Goal: Task Accomplishment & Management: Use online tool/utility

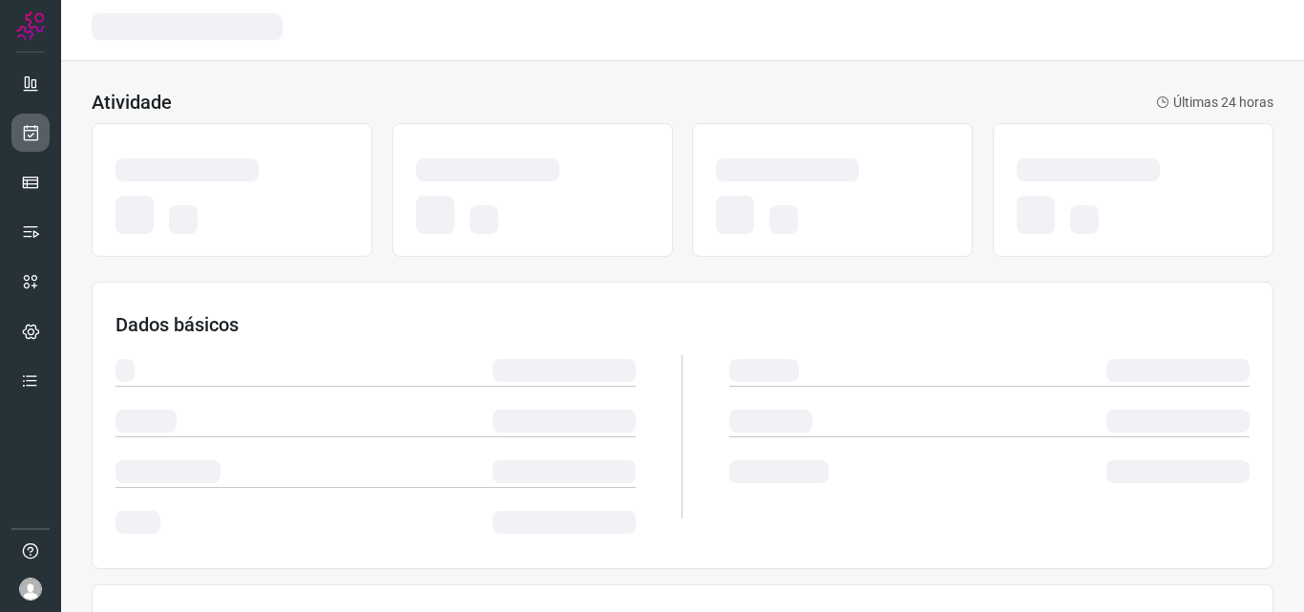
click at [14, 133] on link at bounding box center [30, 133] width 38 height 38
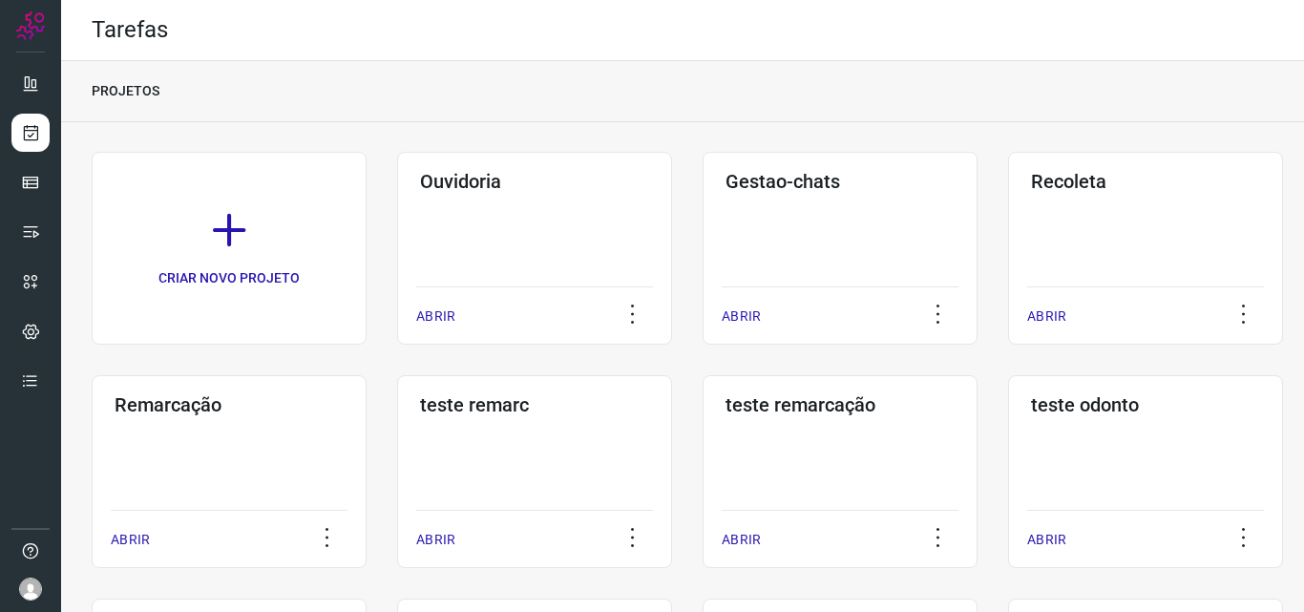
click at [241, 398] on h3 "Remarcação" at bounding box center [229, 404] width 229 height 23
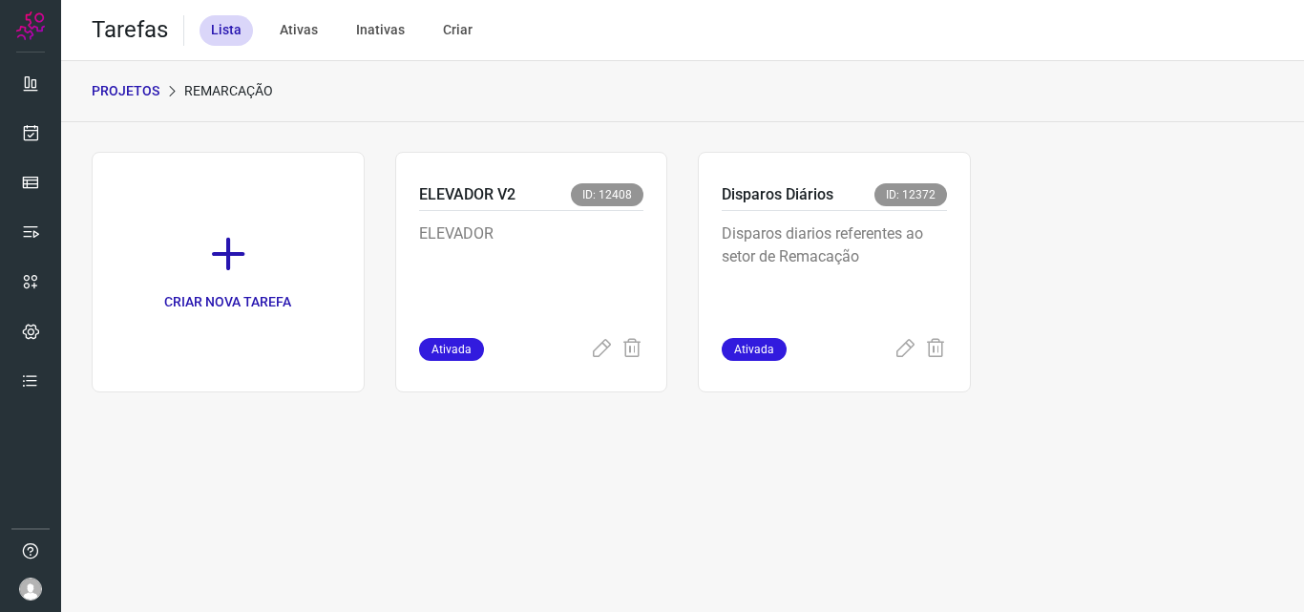
click at [848, 246] on p "Disparos diarios referentes ao setor de Remacação" at bounding box center [834, 269] width 225 height 95
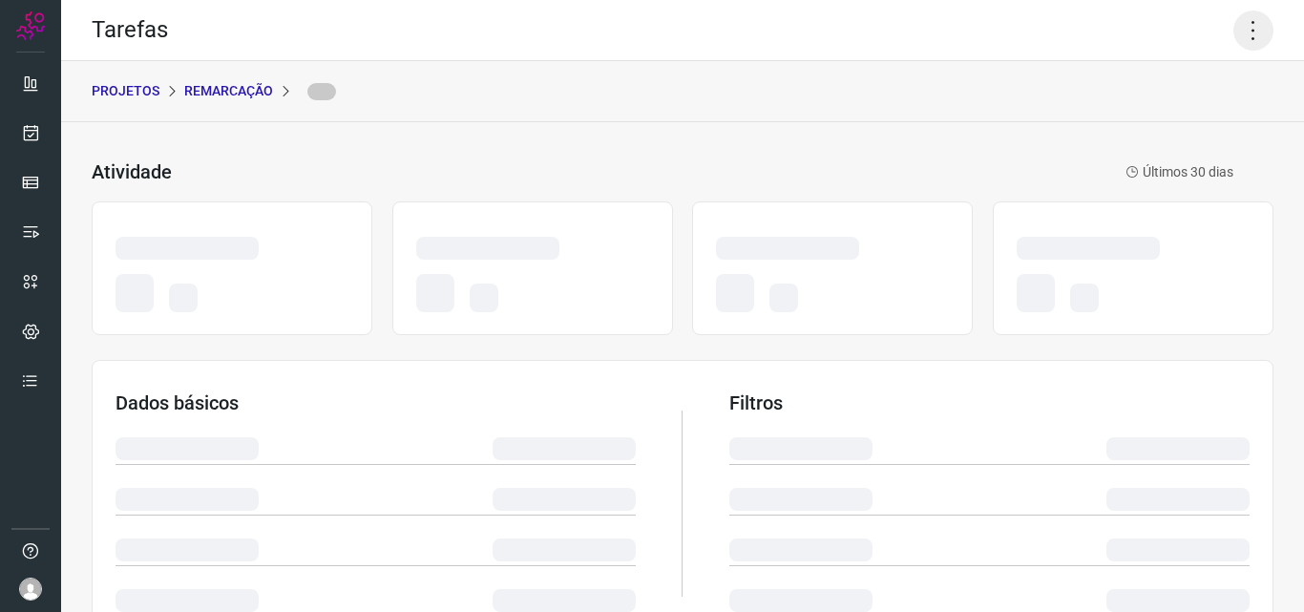
click at [1233, 22] on icon at bounding box center [1253, 30] width 40 height 40
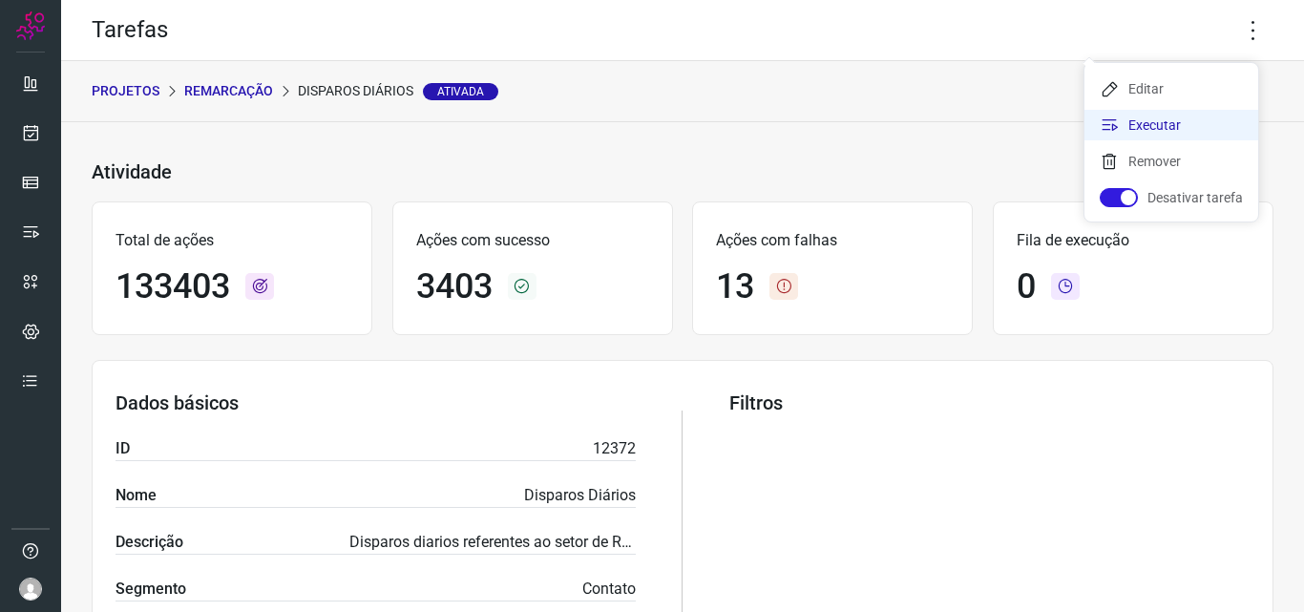
click at [1204, 131] on li "Executar" at bounding box center [1171, 125] width 174 height 31
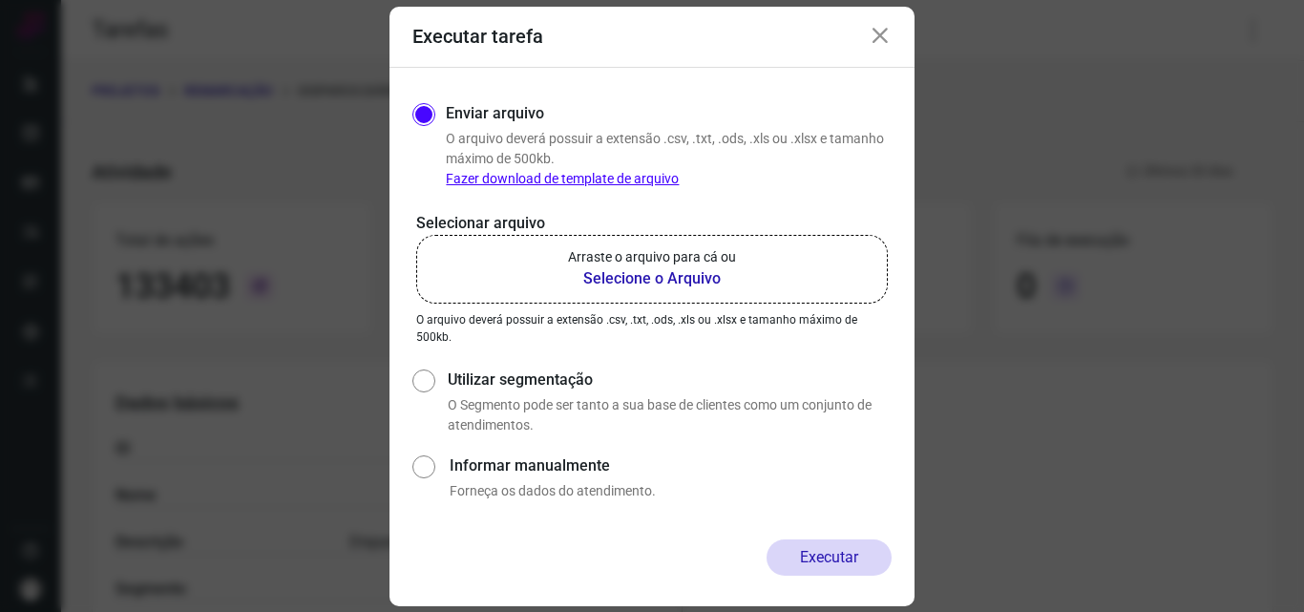
click at [743, 265] on label "Arraste o arquivo para cá ou Selecione o Arquivo" at bounding box center [651, 269] width 471 height 69
click at [0, 0] on input "Arraste o arquivo para cá ou Selecione o Arquivo" at bounding box center [0, 0] width 0 height 0
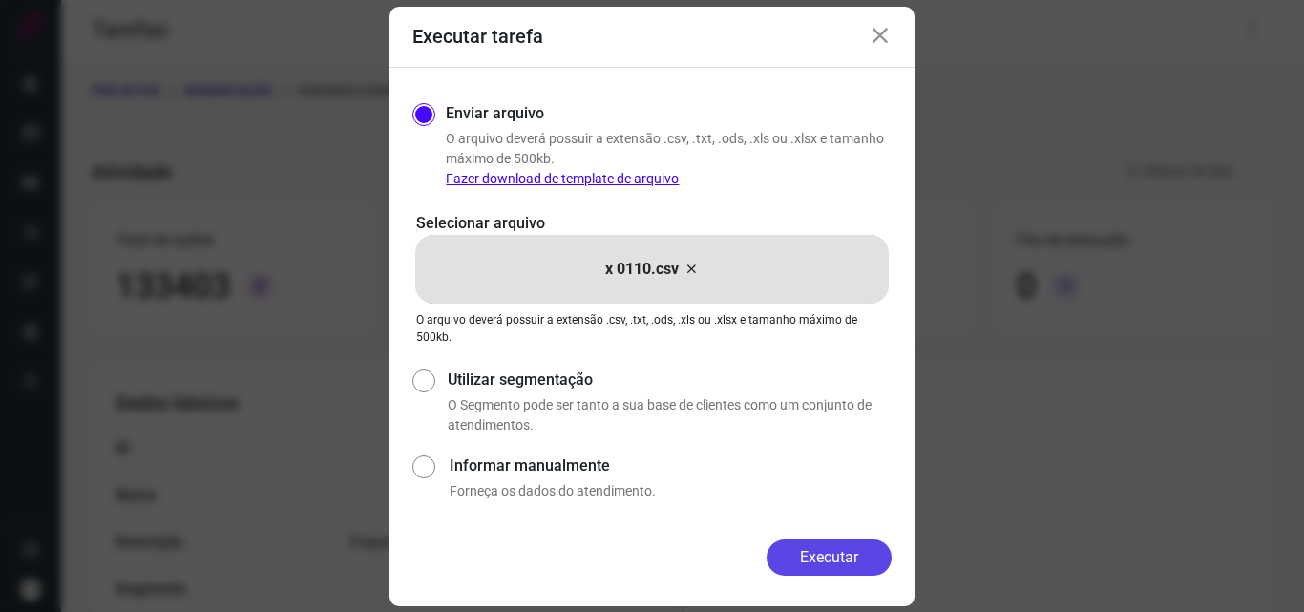
click at [809, 547] on button "Executar" at bounding box center [828, 557] width 125 height 36
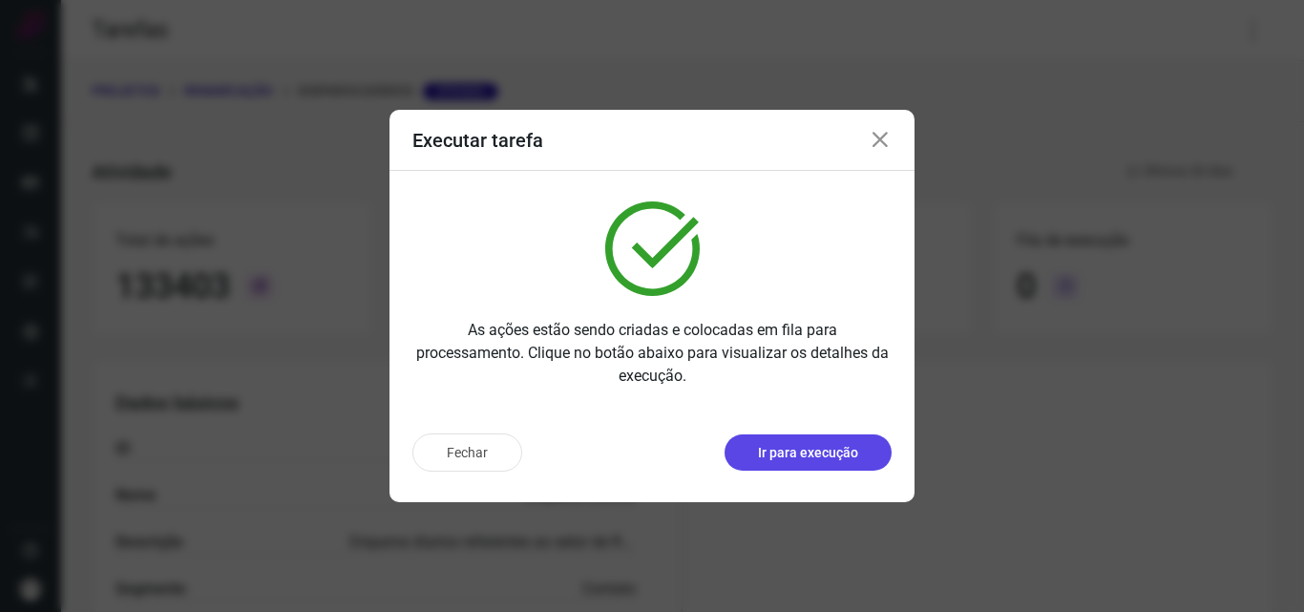
click at [812, 435] on button "Ir para execução" at bounding box center [807, 452] width 167 height 36
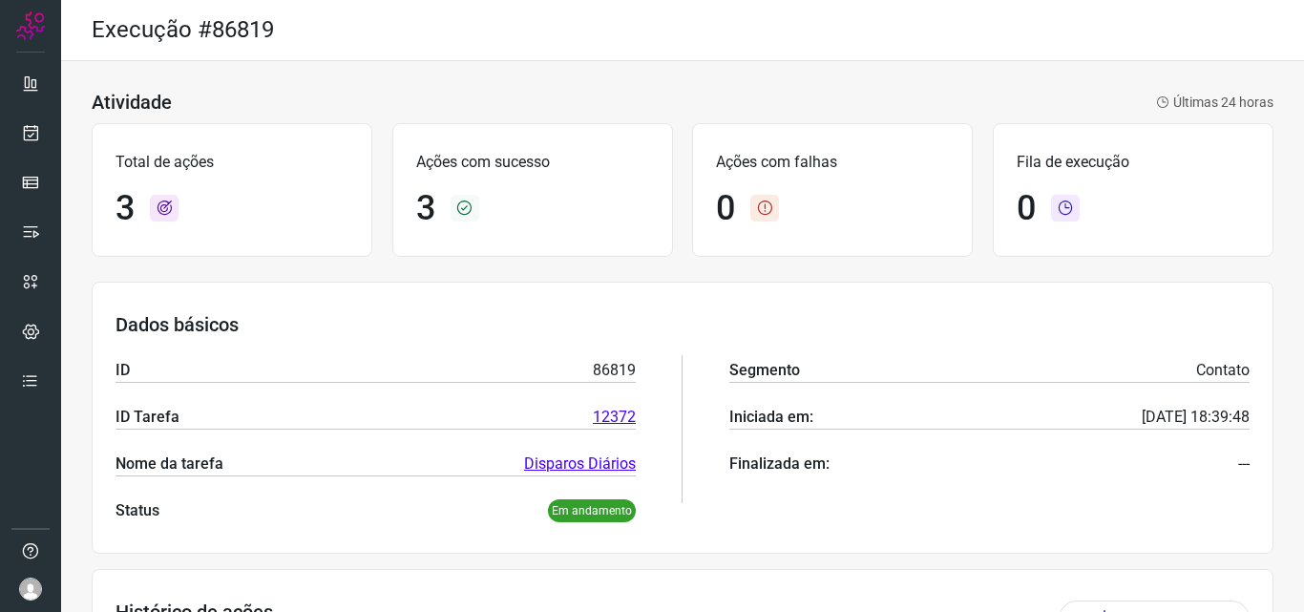
click at [1, 123] on div at bounding box center [30, 306] width 61 height 612
click at [30, 130] on icon at bounding box center [31, 132] width 20 height 19
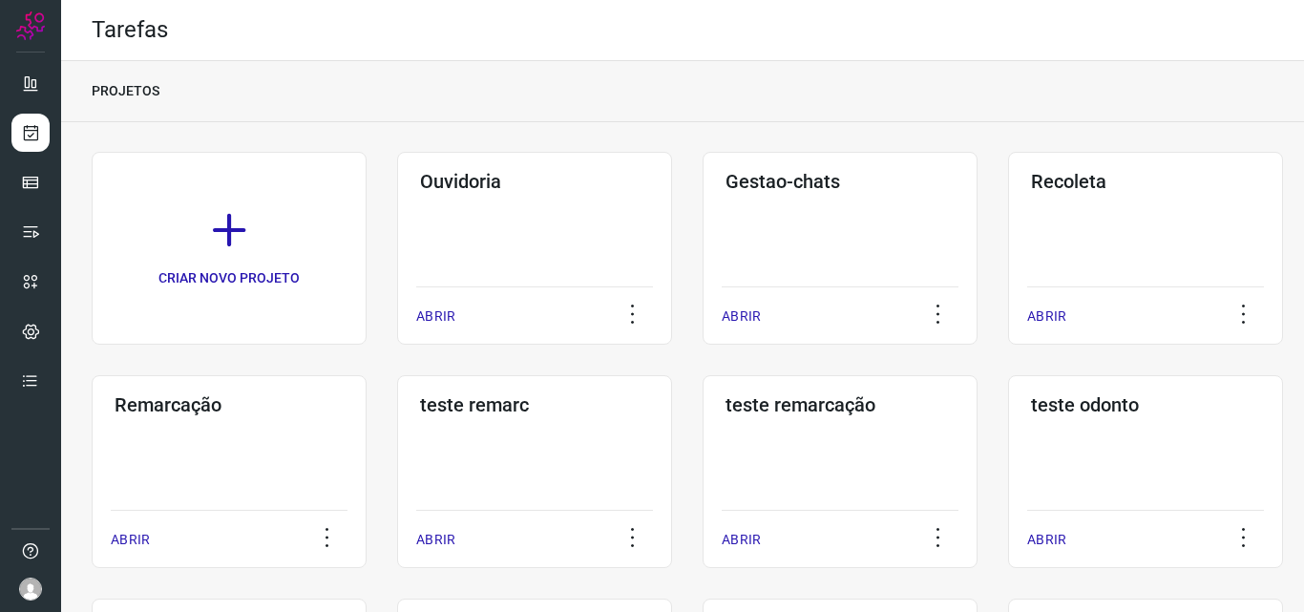
click at [177, 444] on div "Remarcação ABRIR" at bounding box center [229, 471] width 275 height 193
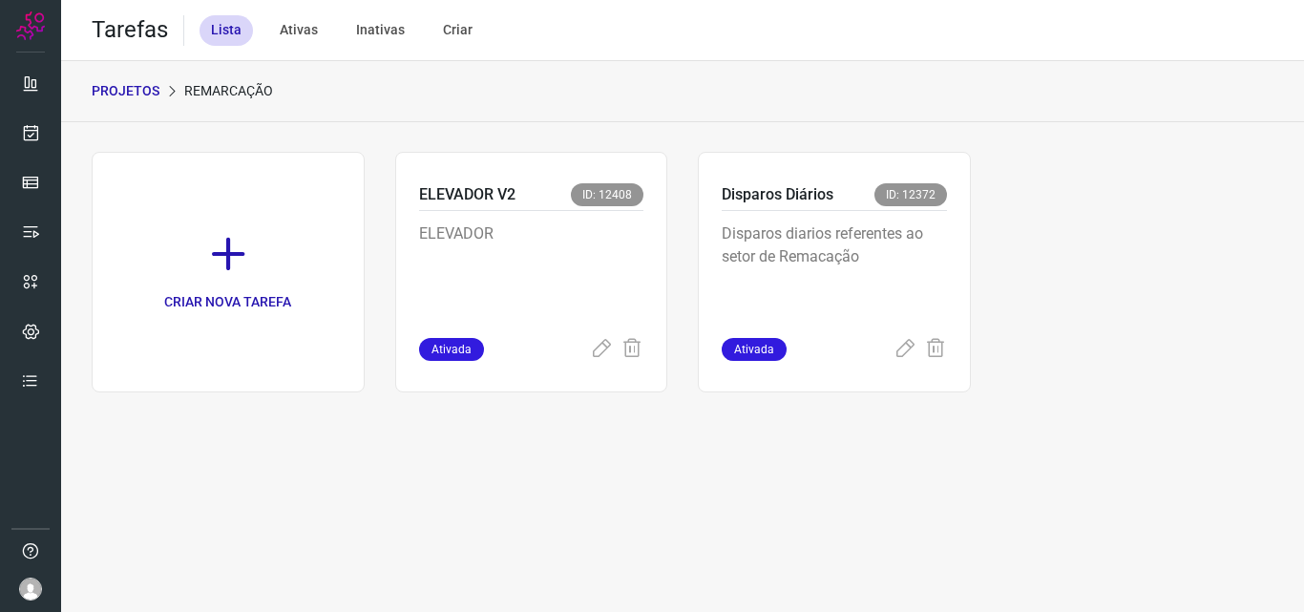
click at [871, 241] on p "Disparos diarios referentes ao setor de Remacação" at bounding box center [834, 269] width 225 height 95
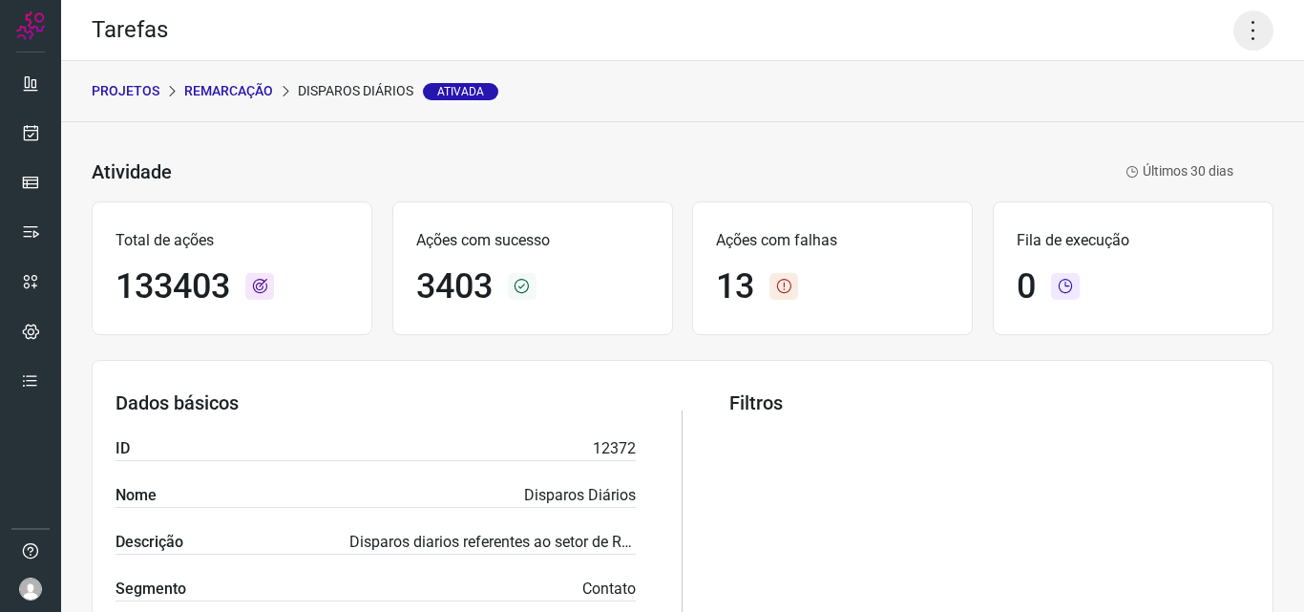
click at [1243, 13] on icon at bounding box center [1253, 30] width 40 height 40
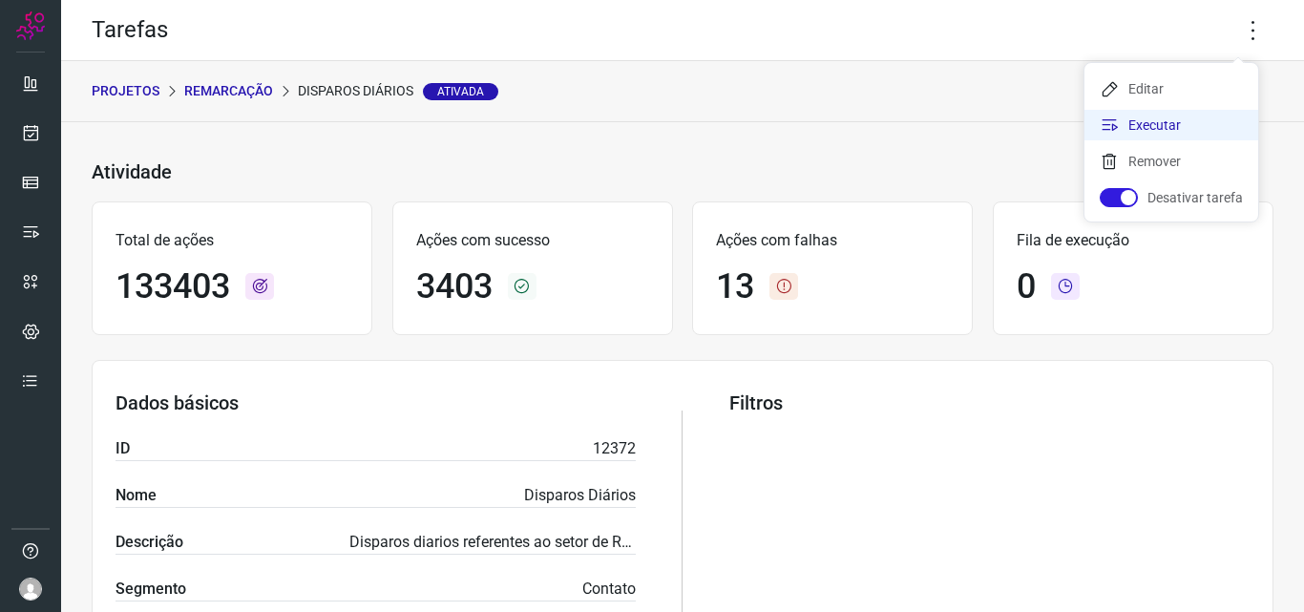
click at [1221, 128] on li "Executar" at bounding box center [1171, 125] width 174 height 31
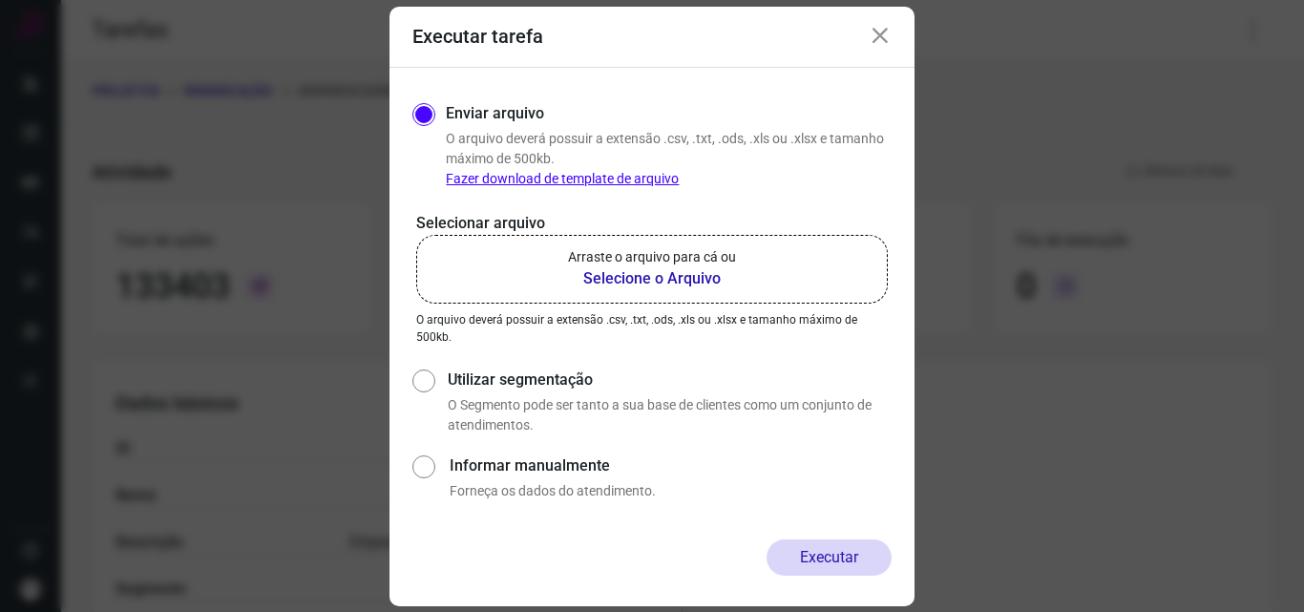
click at [694, 289] on b "Selecione o Arquivo" at bounding box center [652, 278] width 168 height 23
click at [0, 0] on input "Arraste o arquivo para cá ou Selecione o Arquivo" at bounding box center [0, 0] width 0 height 0
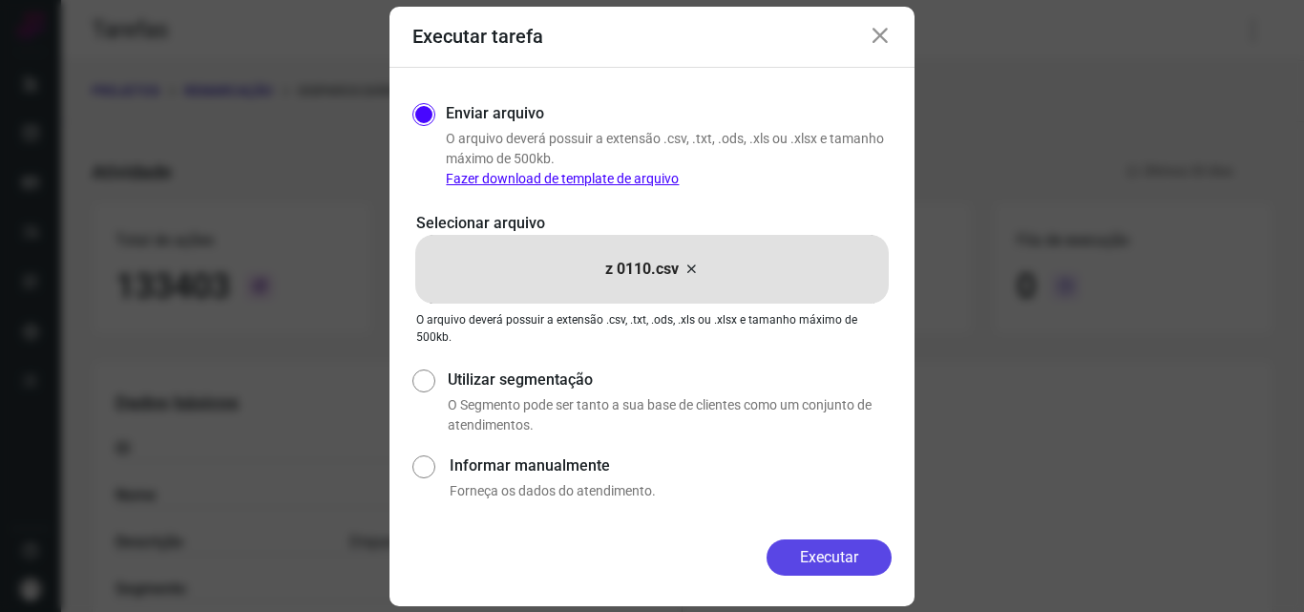
click at [785, 540] on button "Executar" at bounding box center [828, 557] width 125 height 36
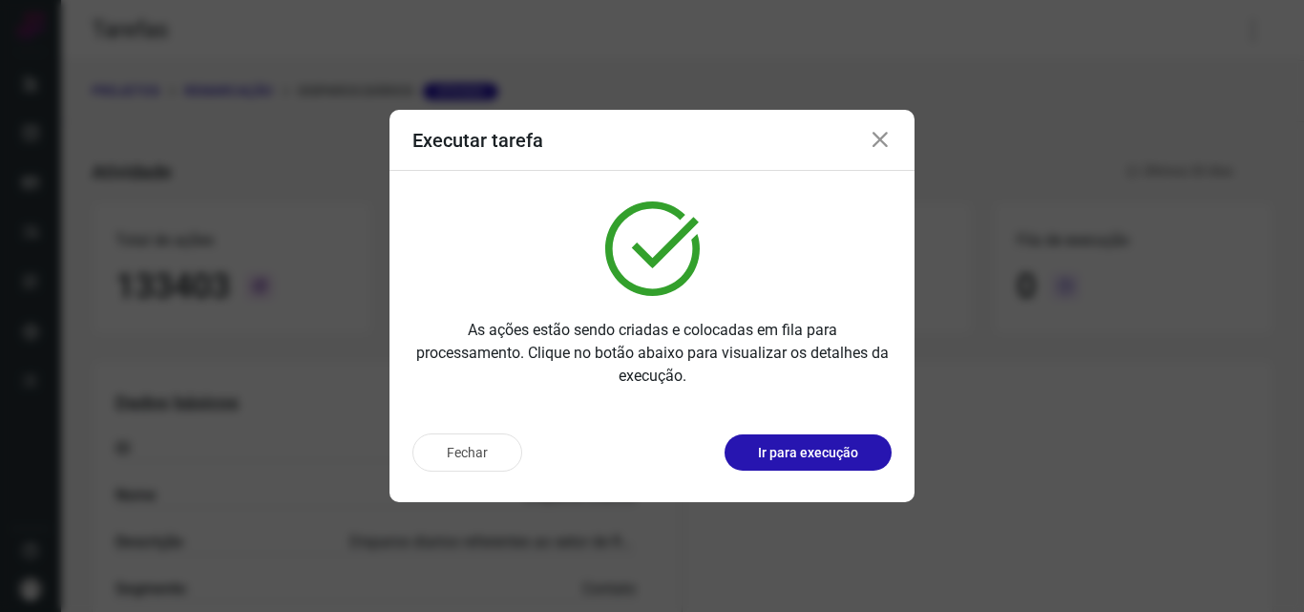
click at [811, 451] on p "Ir para execução" at bounding box center [808, 453] width 100 height 20
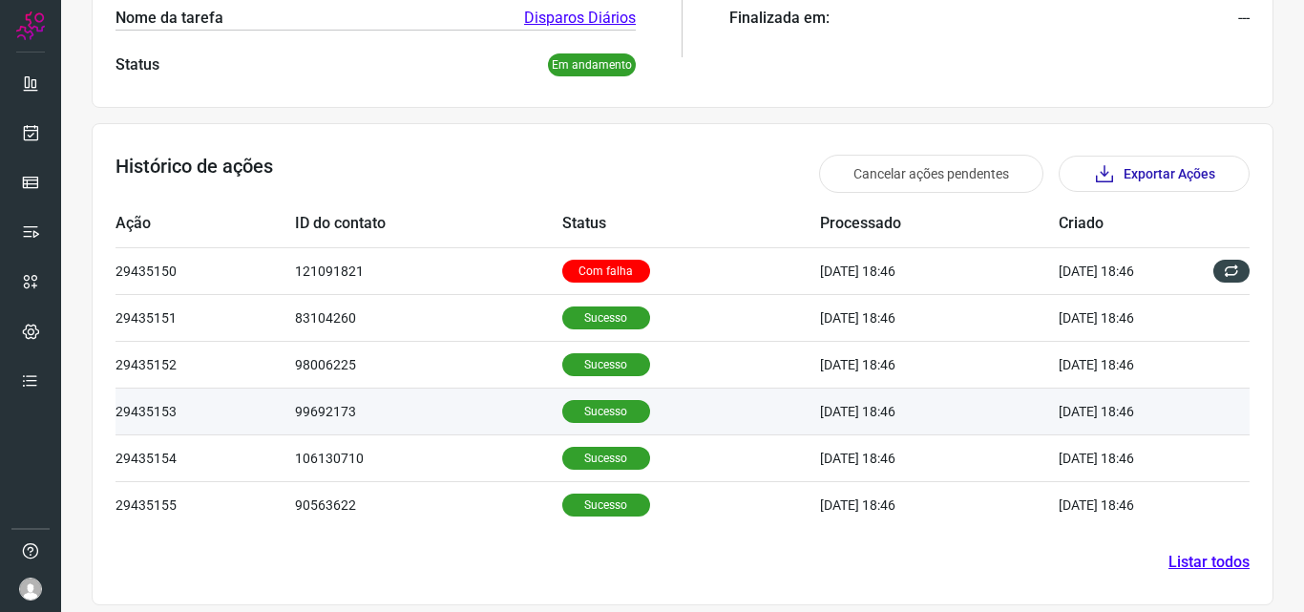
scroll to position [458, 0]
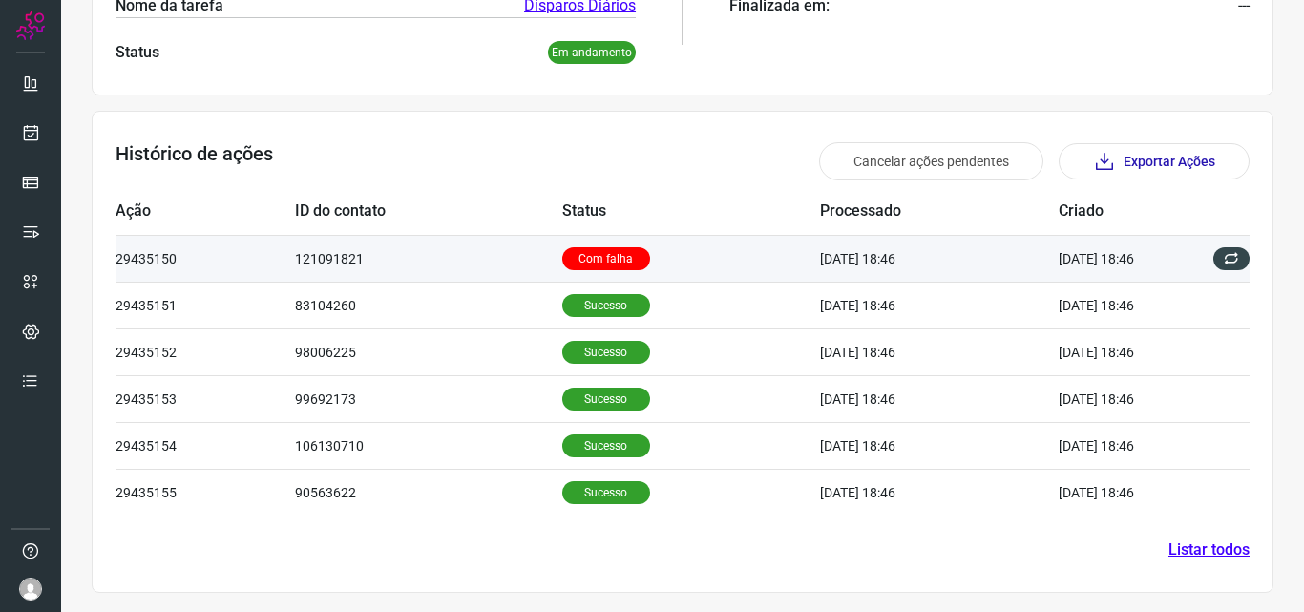
click at [606, 256] on p "Com falha" at bounding box center [606, 258] width 88 height 23
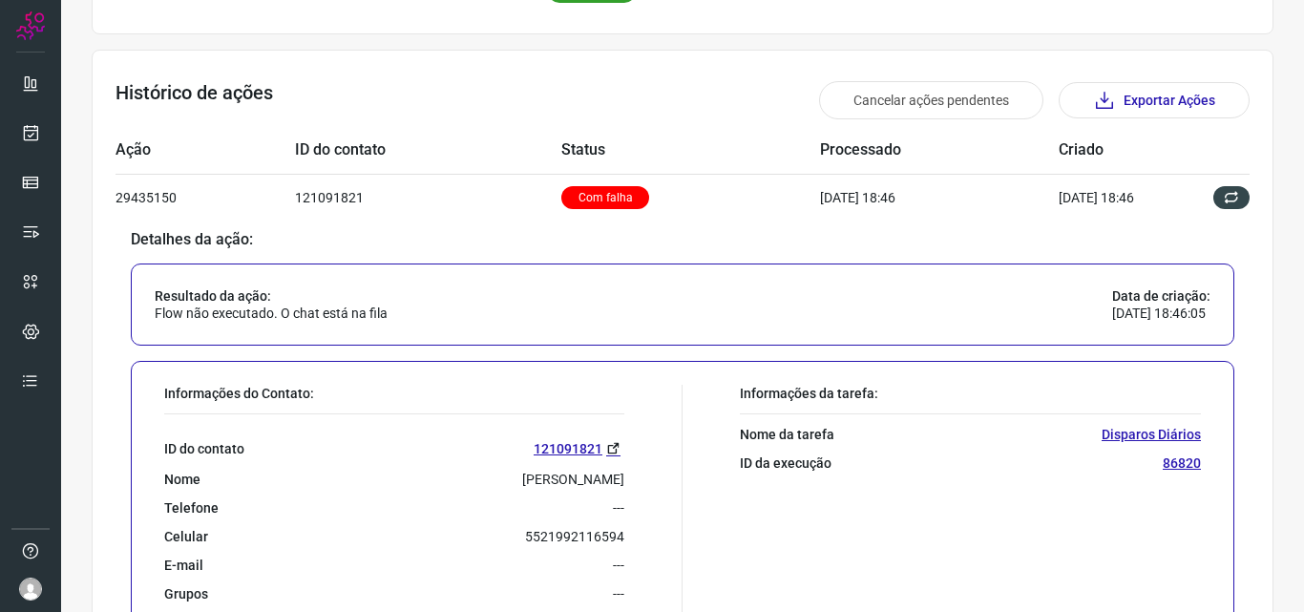
scroll to position [554, 0]
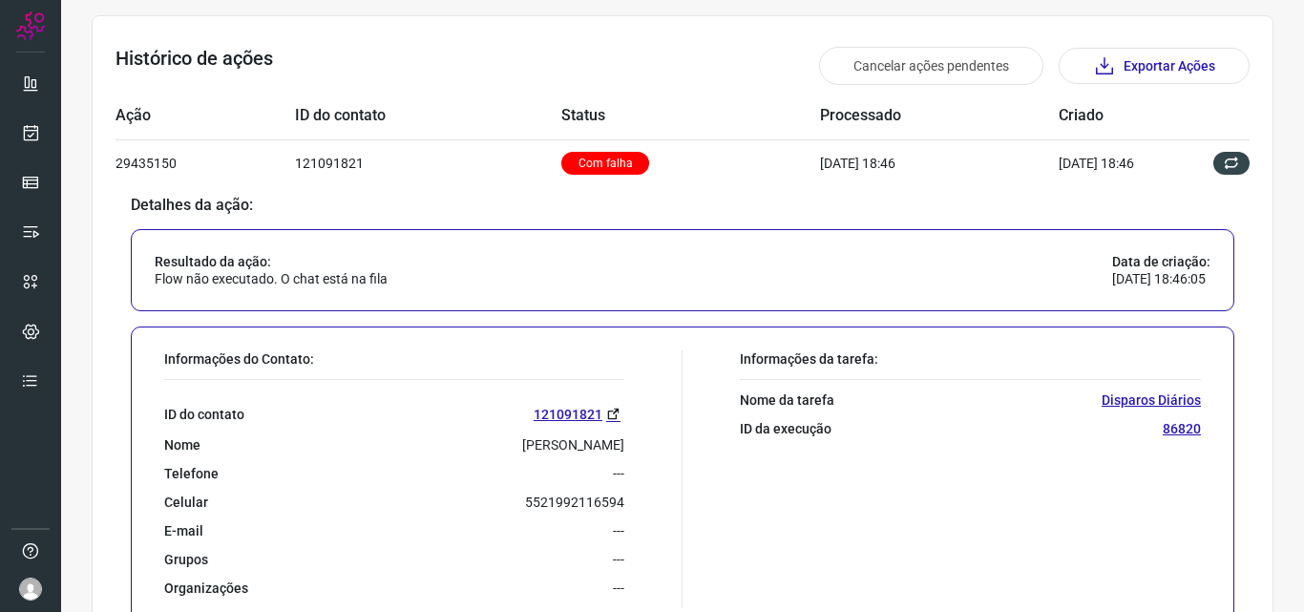
drag, startPoint x: 453, startPoint y: 450, endPoint x: 626, endPoint y: 441, distance: 173.0
click at [626, 441] on div "Informações do Contato: ID do contato 121091821 Nome Rosemeri Oliveira Da Silva…" at bounding box center [419, 479] width 528 height 258
click at [648, 436] on div "Informações do Contato: ID do contato 121091821 Nome Rosemeri Oliveira Da Silva…" at bounding box center [419, 479] width 528 height 258
click at [522, 447] on p "Rosemeri Oliveira Da Silva" at bounding box center [573, 444] width 102 height 17
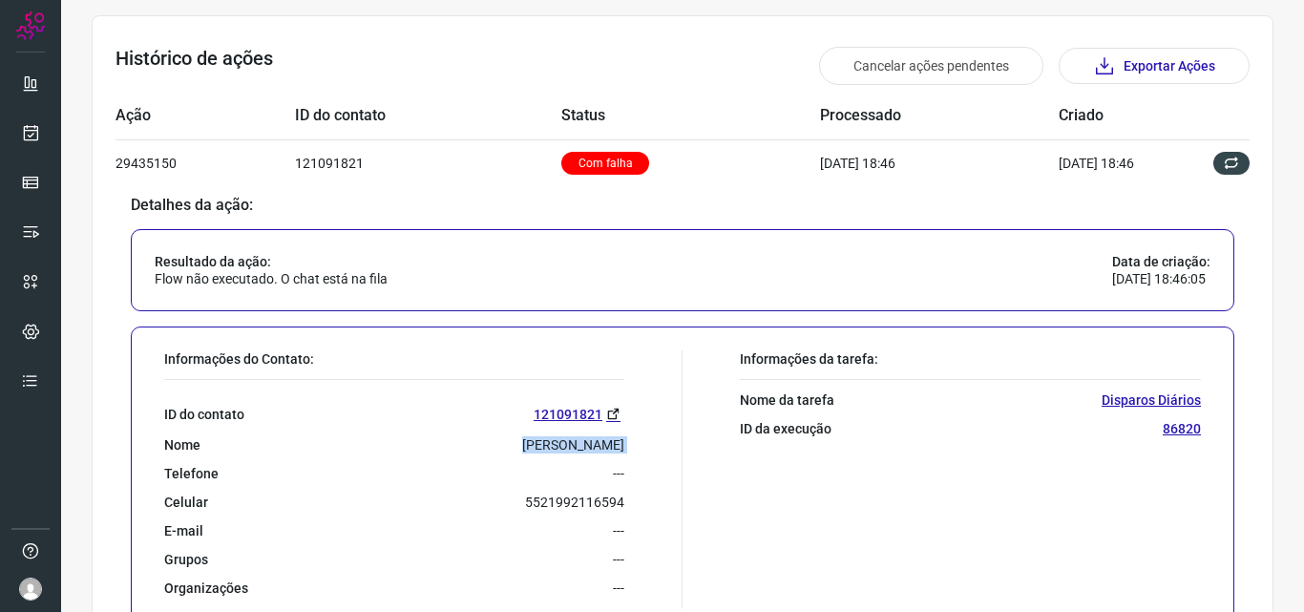
click at [522, 447] on p "Rosemeri Oliveira Da Silva" at bounding box center [573, 444] width 102 height 17
copy p "Rosemeri Oliveira Da Silva"
